Goal: Information Seeking & Learning: Compare options

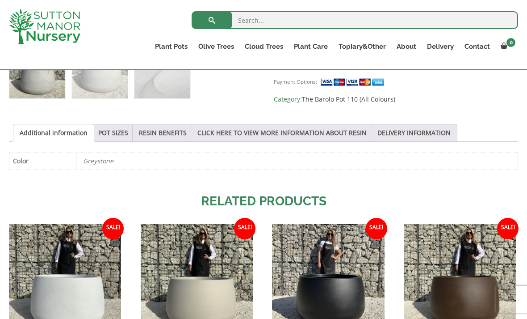
scroll to position [419, 0]
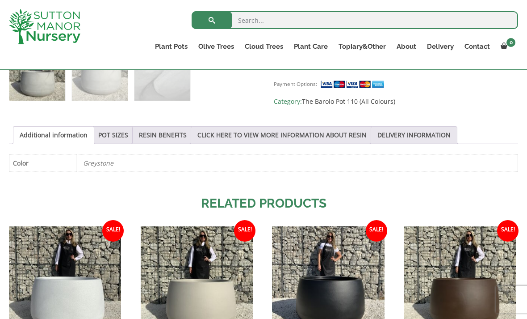
click at [123, 133] on link "POT SIZES" at bounding box center [113, 135] width 30 height 17
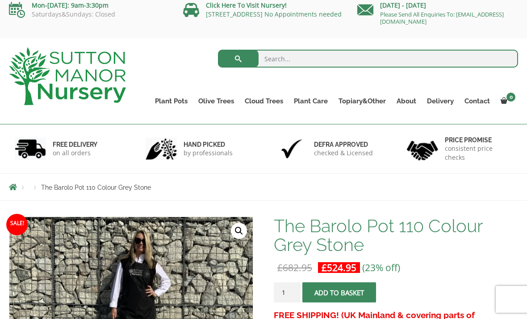
scroll to position [0, 0]
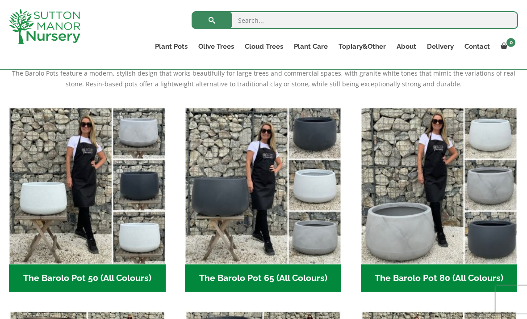
scroll to position [198, 0]
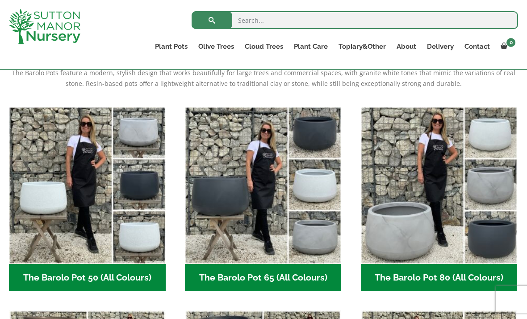
click at [74, 217] on img "Visit product category The Barolo Pot 50 (All Colours)" at bounding box center [87, 185] width 157 height 157
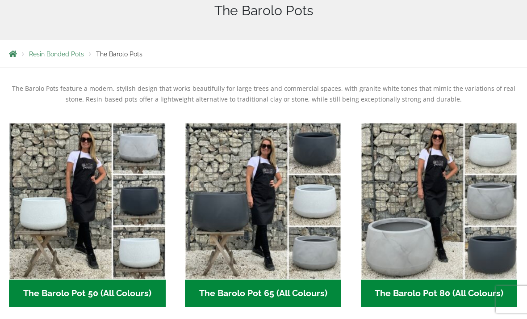
scroll to position [226, 0]
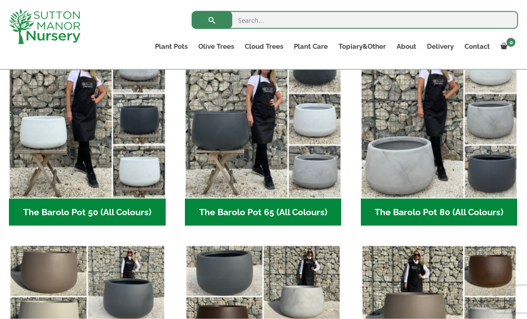
scroll to position [263, 0]
click at [413, 156] on img "Visit product category The Barolo Pot 80 (All Colours)" at bounding box center [439, 119] width 157 height 157
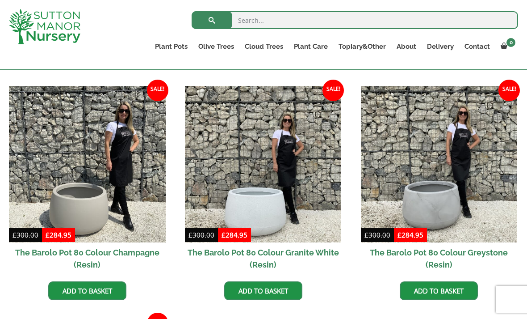
scroll to position [433, 0]
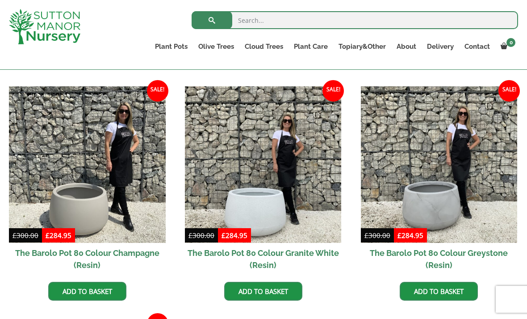
click at [264, 215] on img at bounding box center [263, 164] width 157 height 157
